Goal: Navigation & Orientation: Find specific page/section

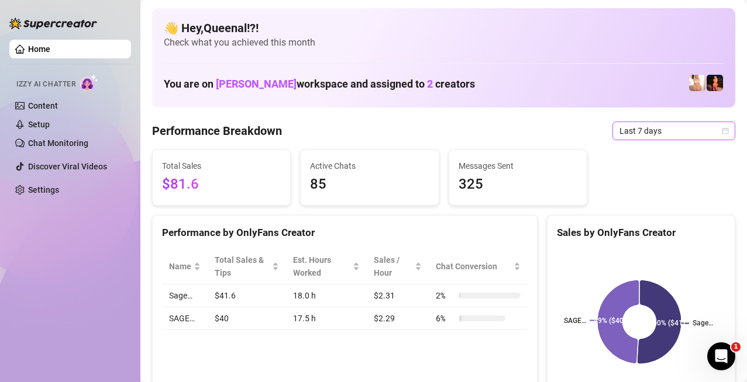
click at [635, 126] on span "Last 7 days" at bounding box center [673, 131] width 109 height 18
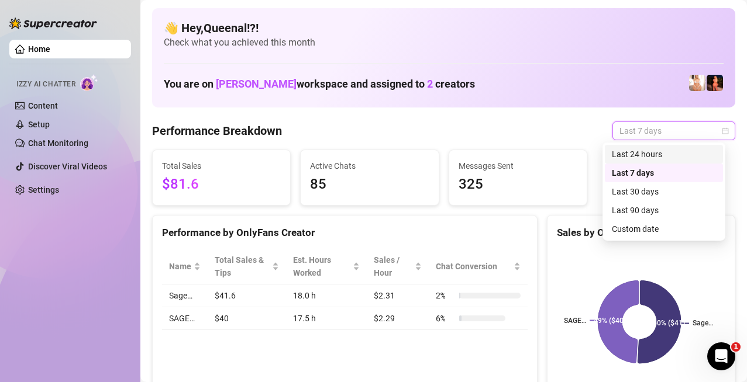
click at [634, 149] on div "Last 24 hours" at bounding box center [663, 154] width 104 height 13
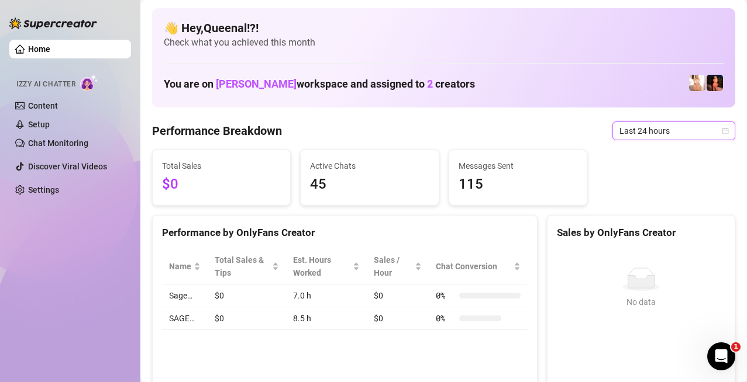
click at [655, 134] on span "Last 24 hours" at bounding box center [673, 131] width 109 height 18
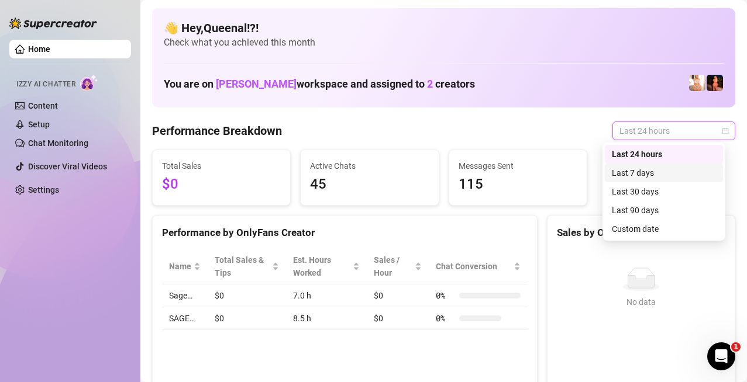
click at [641, 164] on div "Last 7 days" at bounding box center [663, 173] width 118 height 19
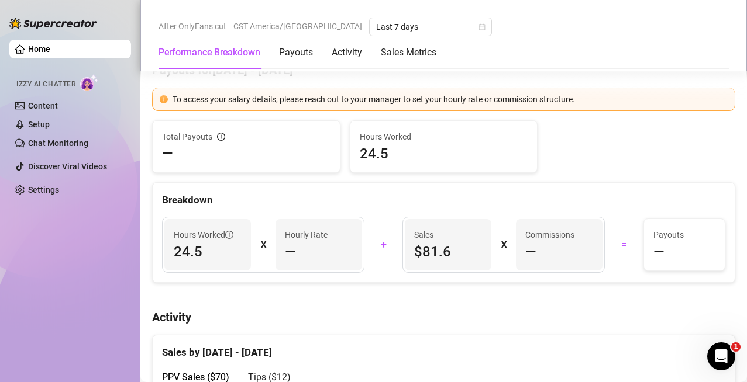
scroll to position [292, 0]
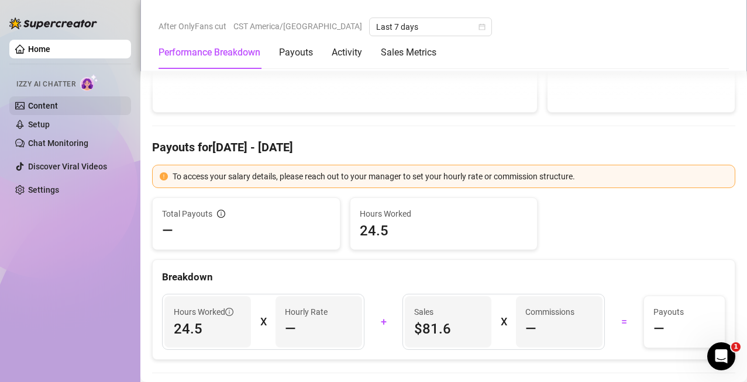
click at [58, 101] on link "Content" at bounding box center [43, 105] width 30 height 9
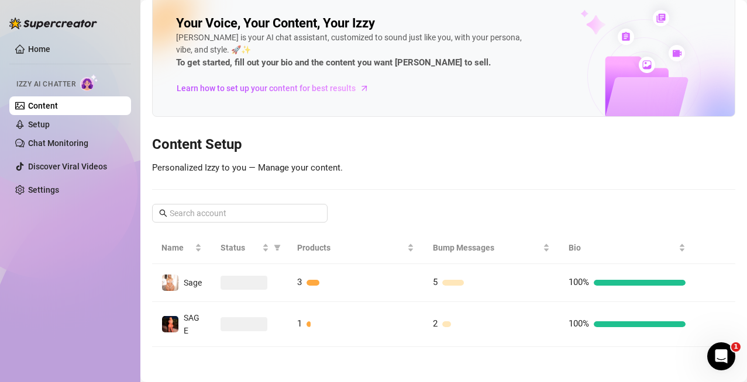
scroll to position [19, 0]
click at [76, 147] on link "Chat Monitoring" at bounding box center [58, 143] width 60 height 9
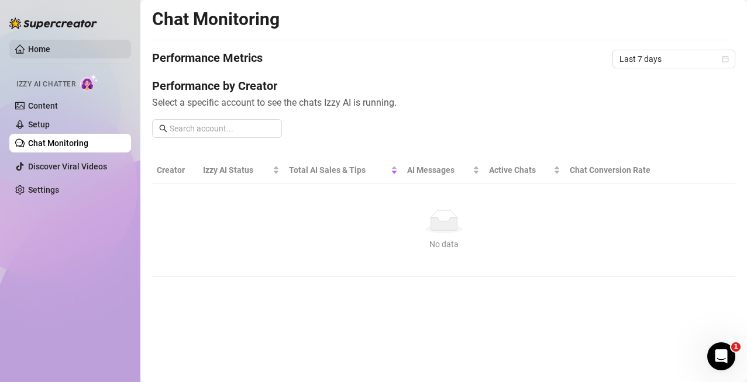
click at [50, 54] on link "Home" at bounding box center [39, 48] width 22 height 9
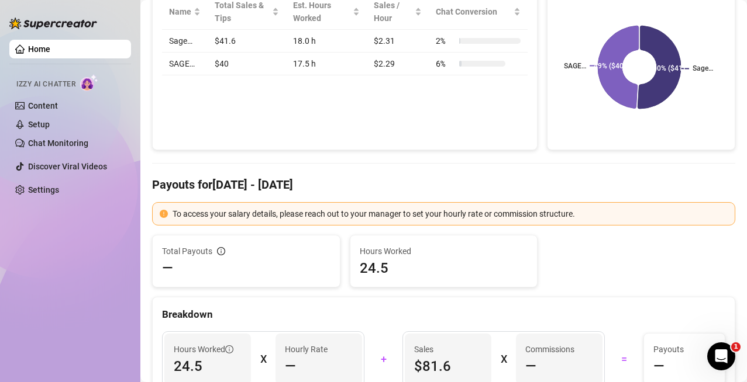
scroll to position [468, 0]
